Goal: Information Seeking & Learning: Compare options

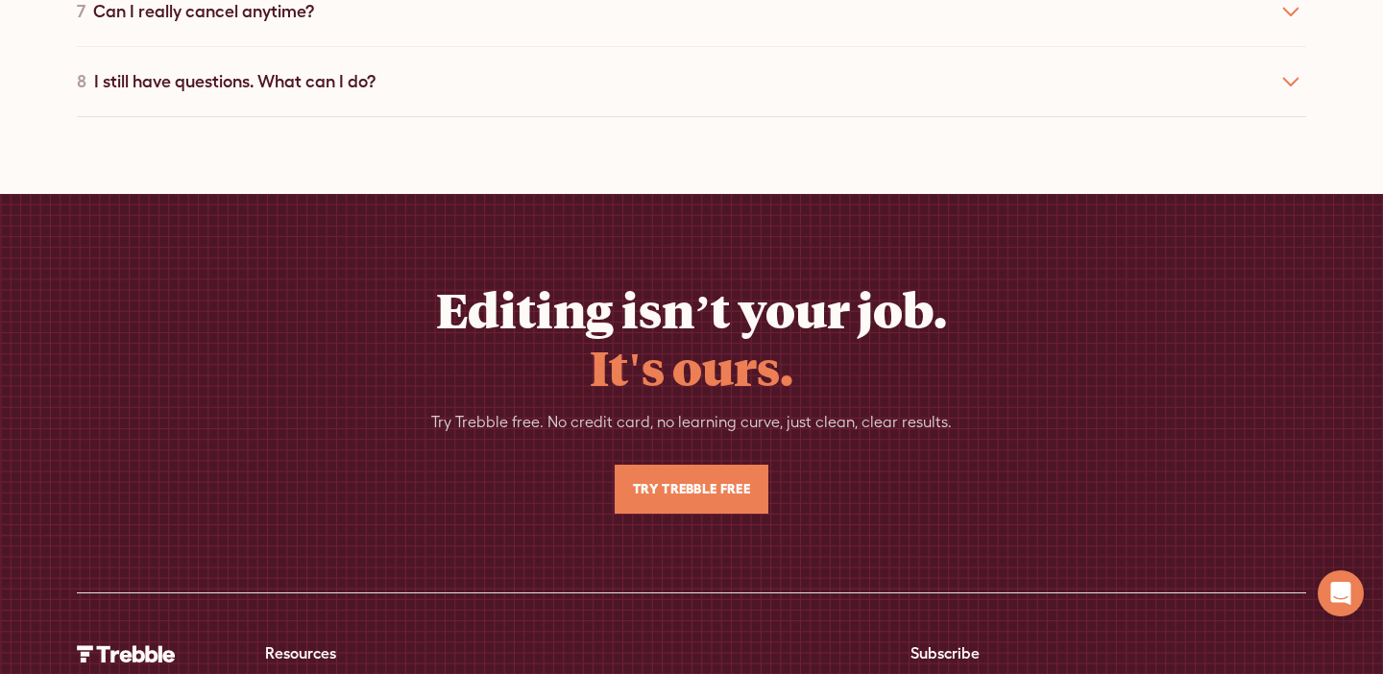
scroll to position [7344, 0]
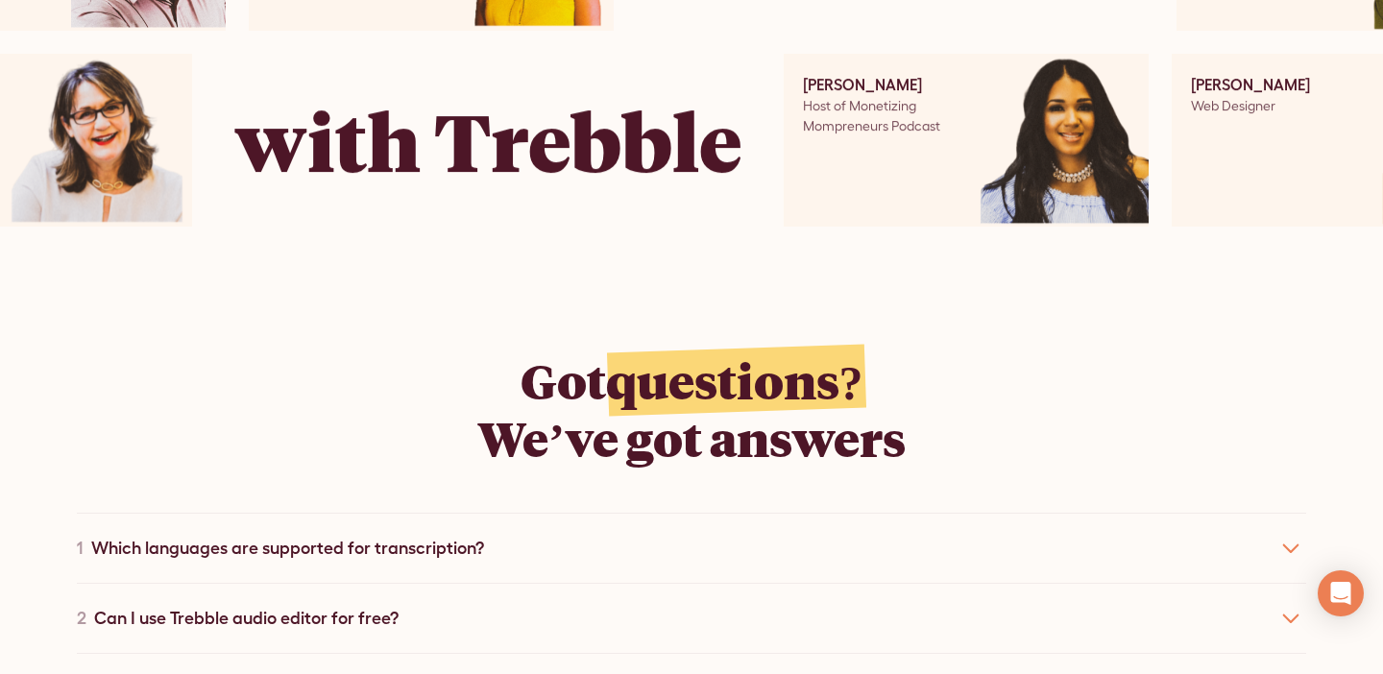
scroll to position [6442, 0]
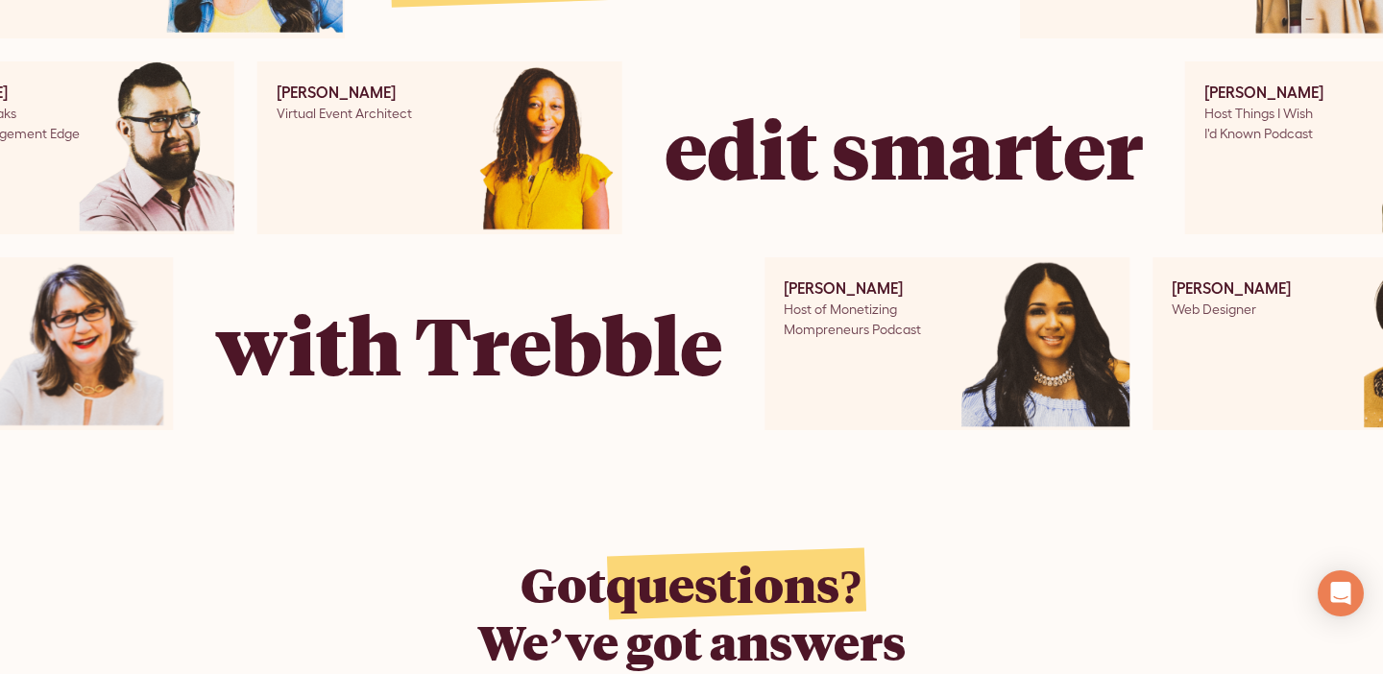
scroll to position [6333, 0]
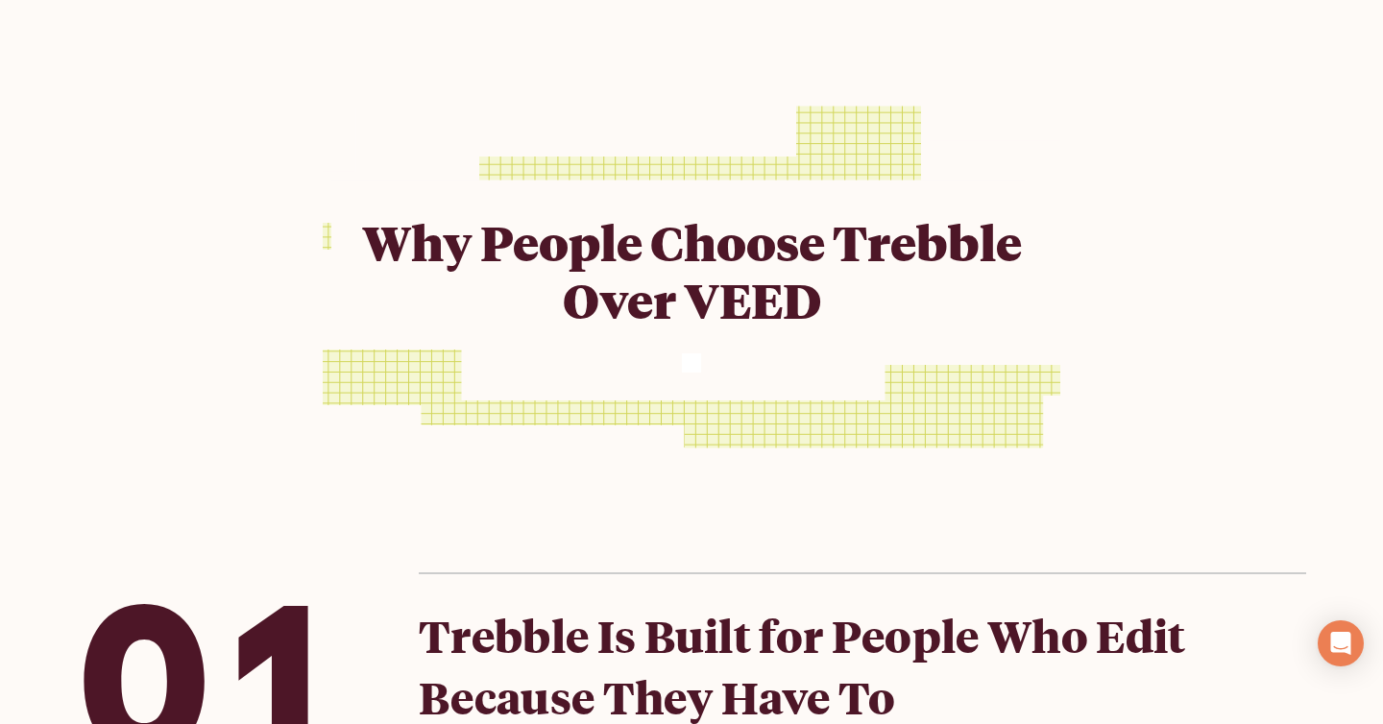
click at [799, 107] on div "Why People Choose Trebble Over VEED" at bounding box center [692, 277] width 738 height 392
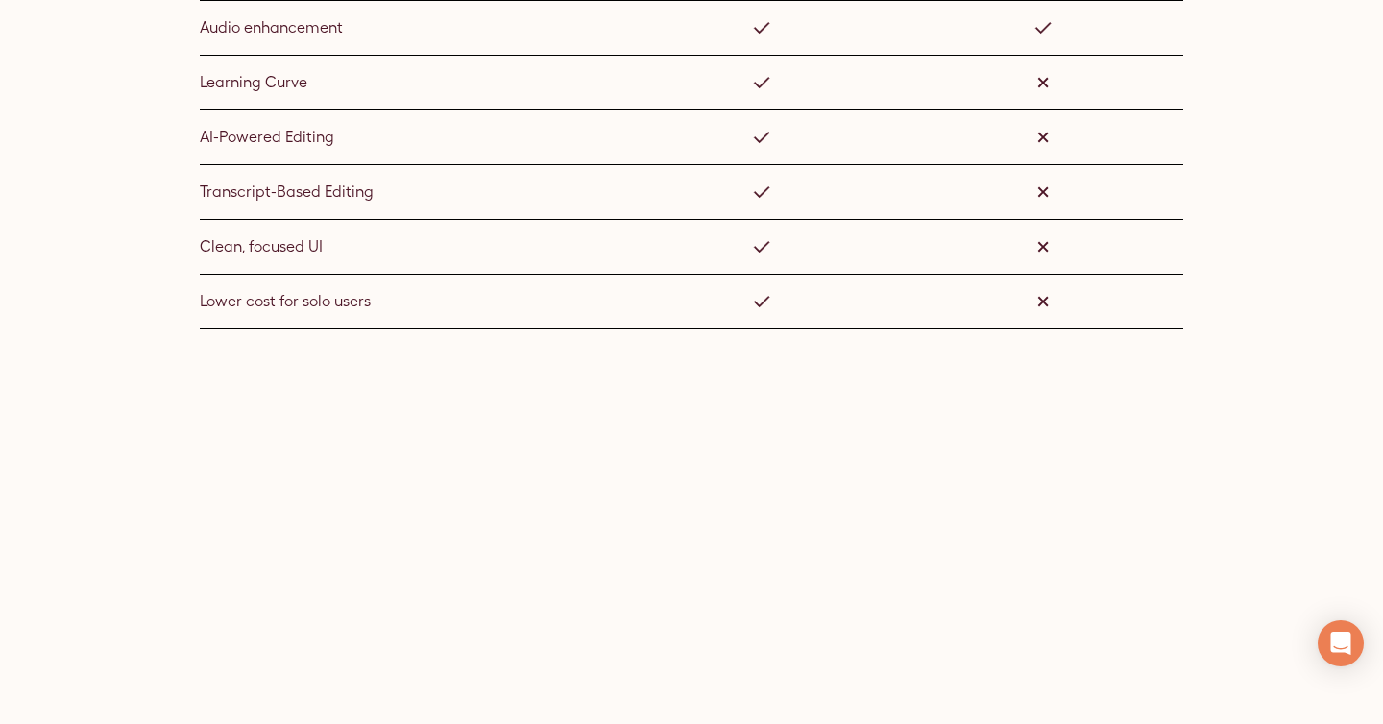
scroll to position [3639, 0]
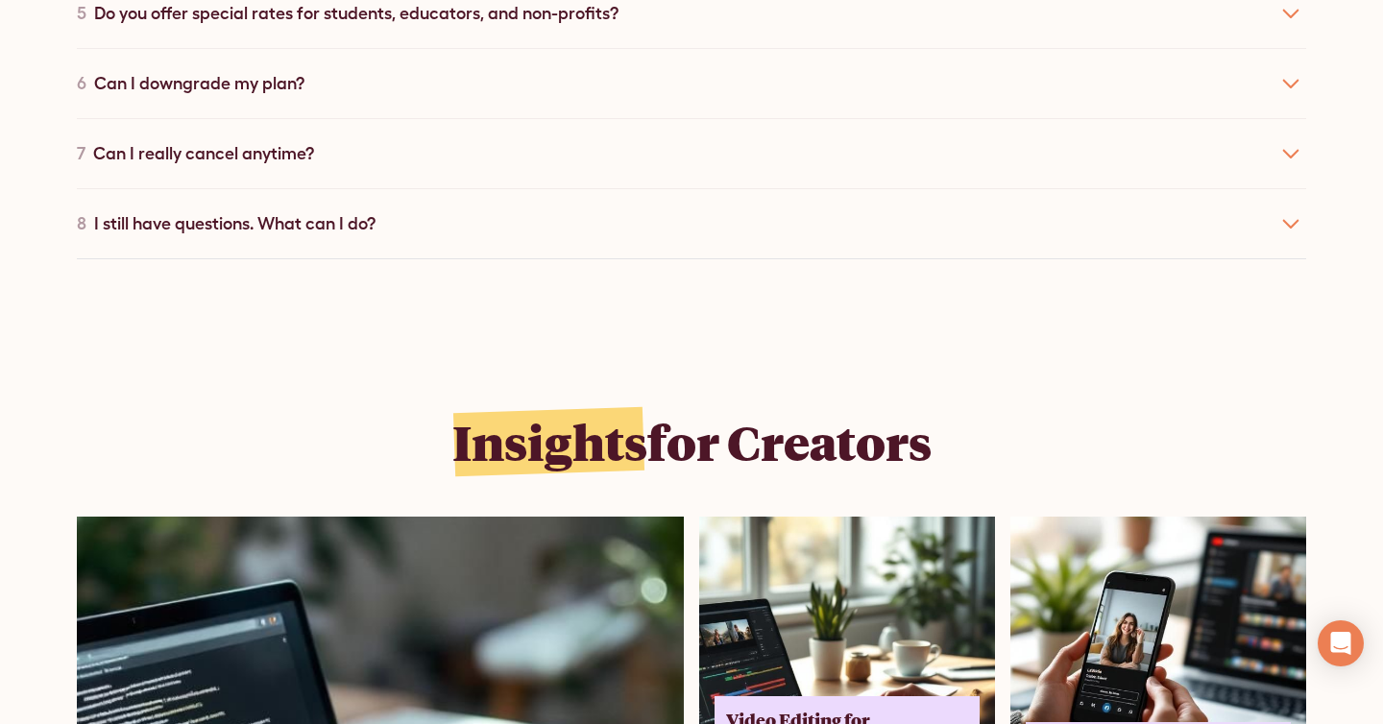
scroll to position [10913, 0]
